Goal: Information Seeking & Learning: Check status

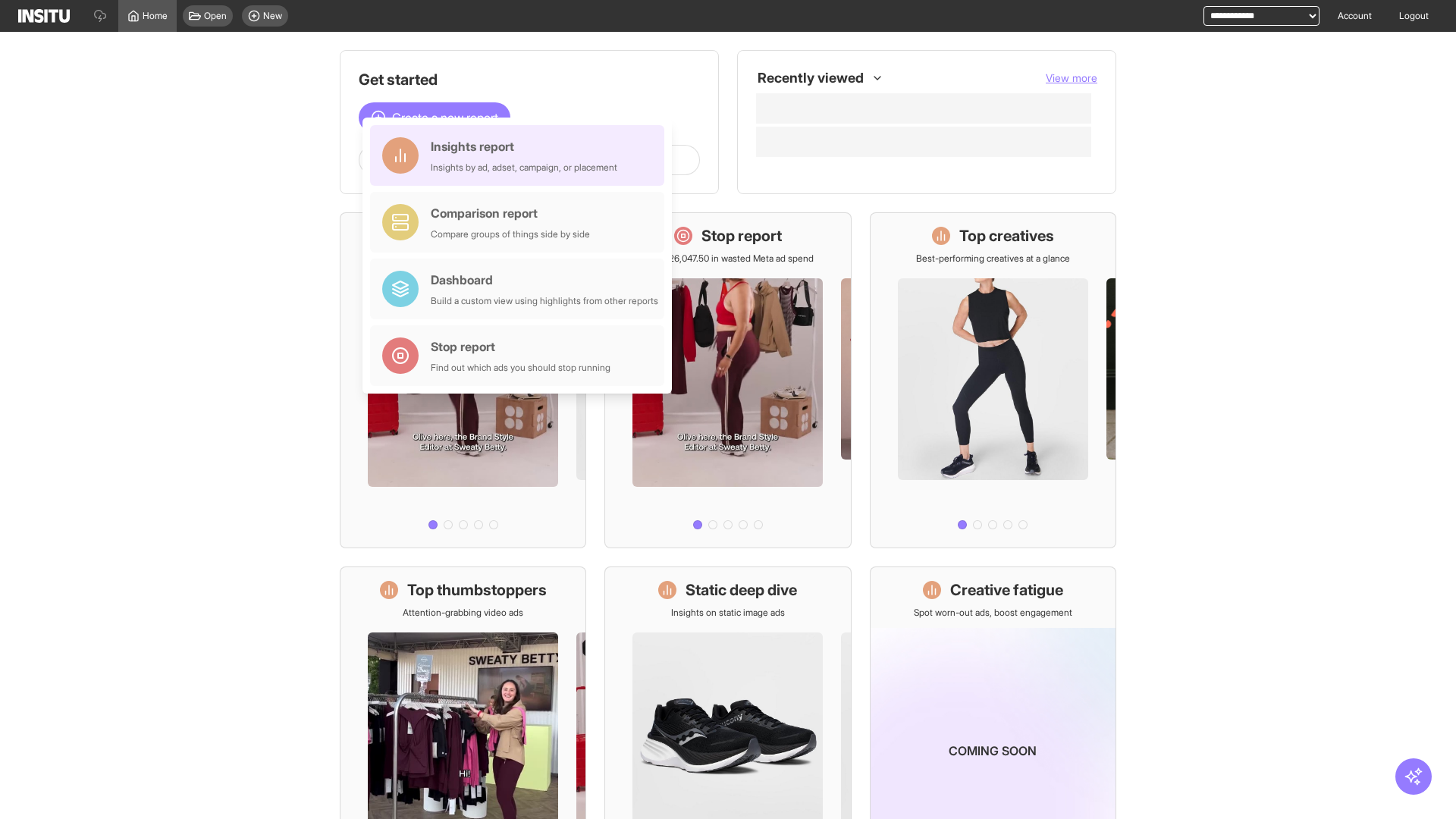
click at [521, 155] on div "Insights report Insights by ad, adset, campaign, or placement" at bounding box center [524, 155] width 187 height 37
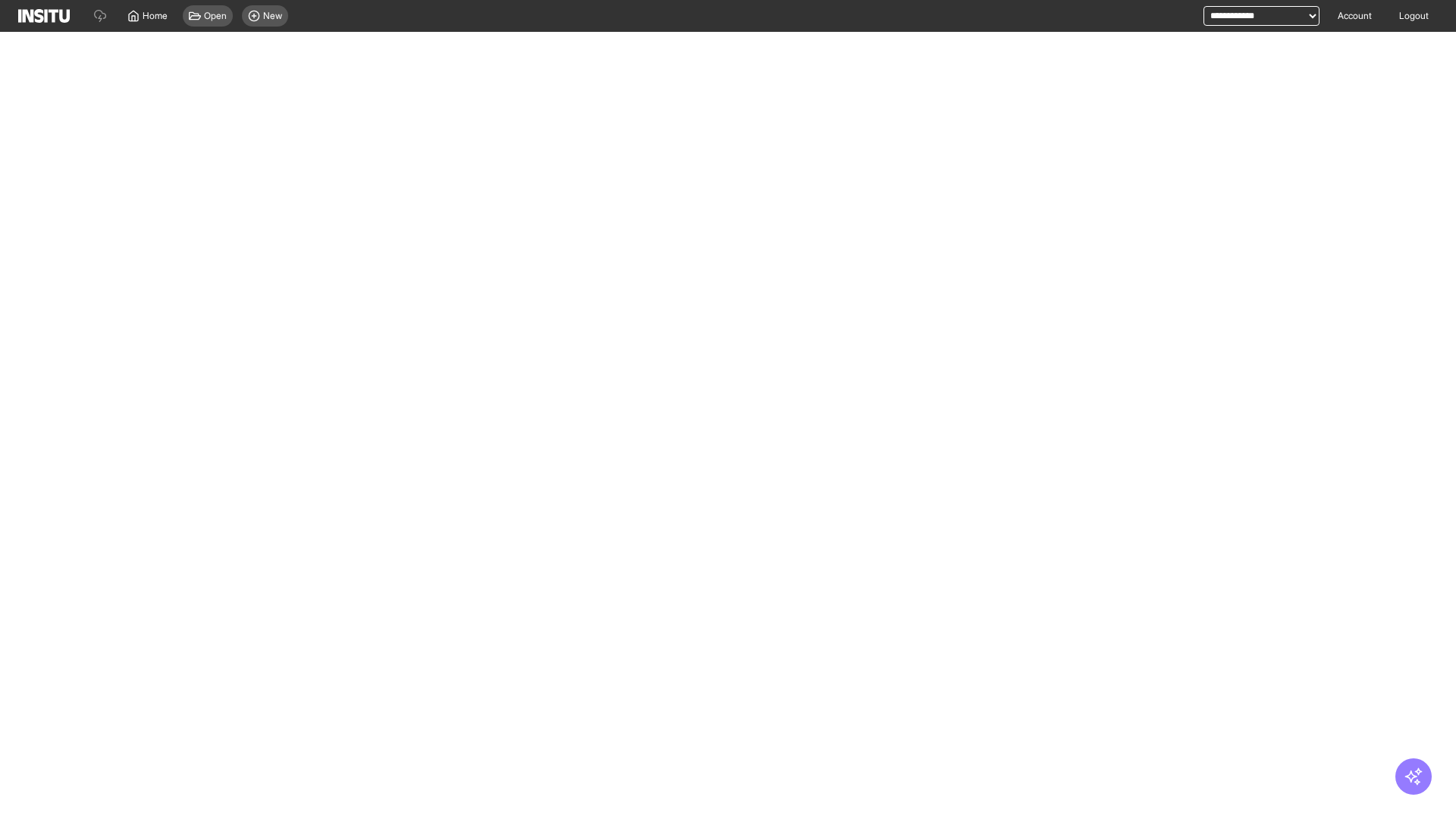
select select "**"
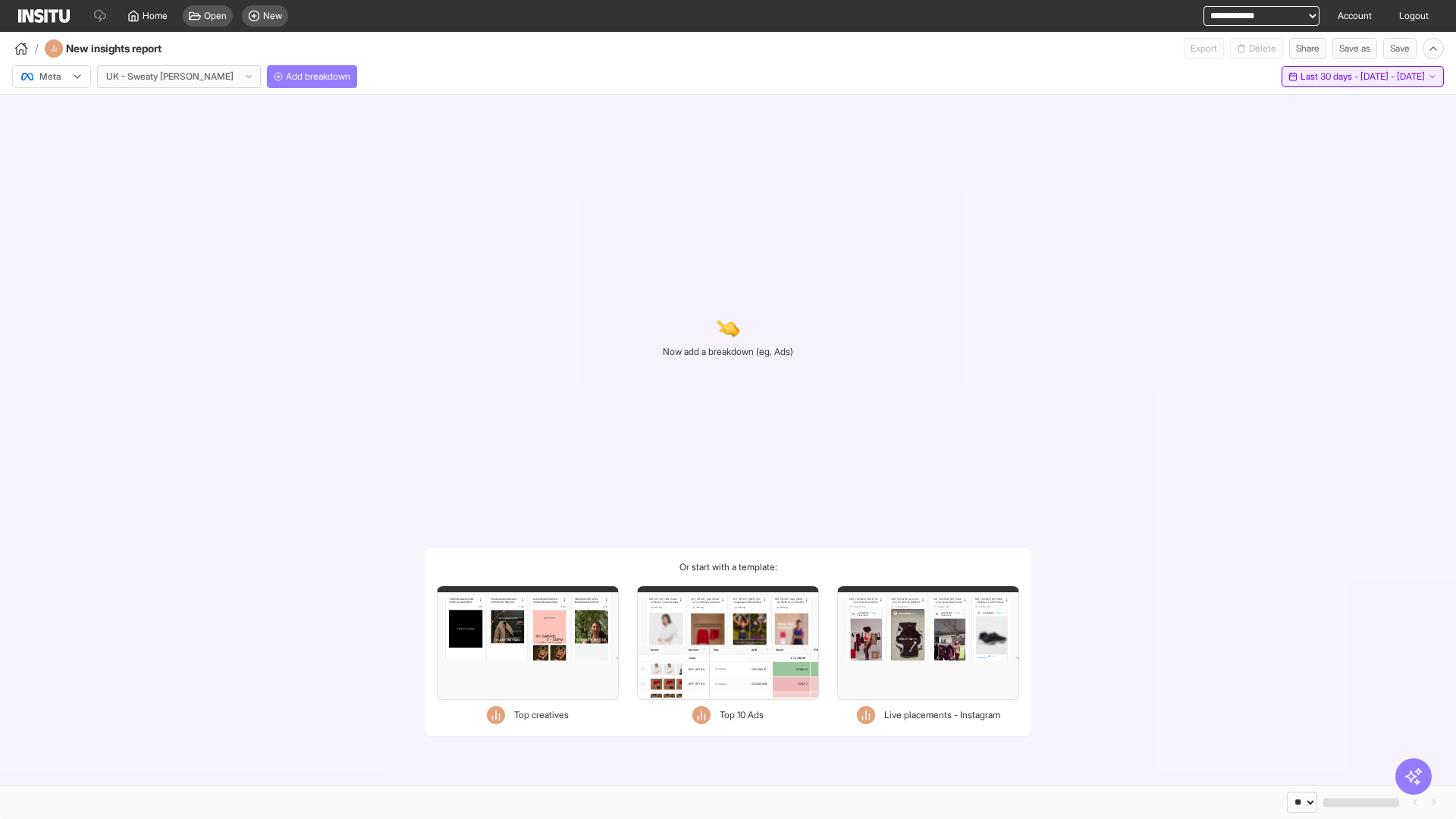
click at [1335, 77] on span "Last 30 days - [DATE] - [DATE]" at bounding box center [1363, 77] width 125 height 12
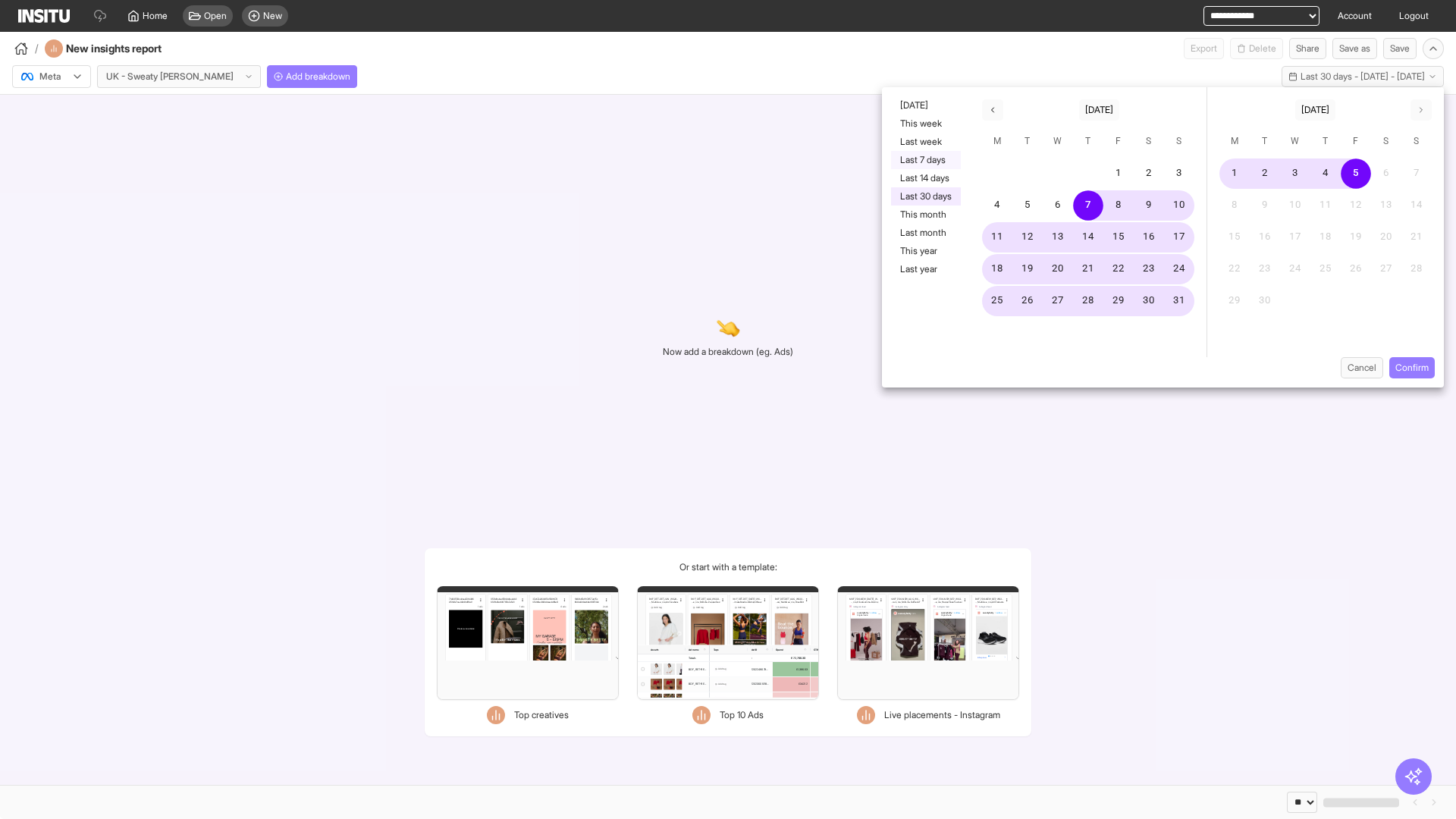
click at [925, 160] on button "Last 7 days" at bounding box center [926, 160] width 70 height 18
